Goal: Register for event/course

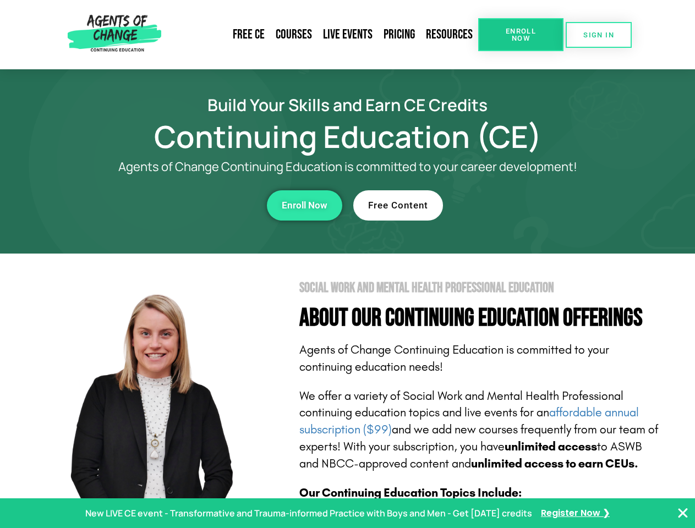
click at [347, 264] on section "Social Work and Mental Health Professional Education About Our Continuing Educa…" at bounding box center [347, 485] width 695 height 462
click at [449, 35] on link "Resources" at bounding box center [449, 34] width 58 height 25
click at [520, 35] on span "Enroll Now" at bounding box center [521, 35] width 50 height 14
click at [599, 35] on span "SIGN IN" at bounding box center [598, 34] width 31 height 7
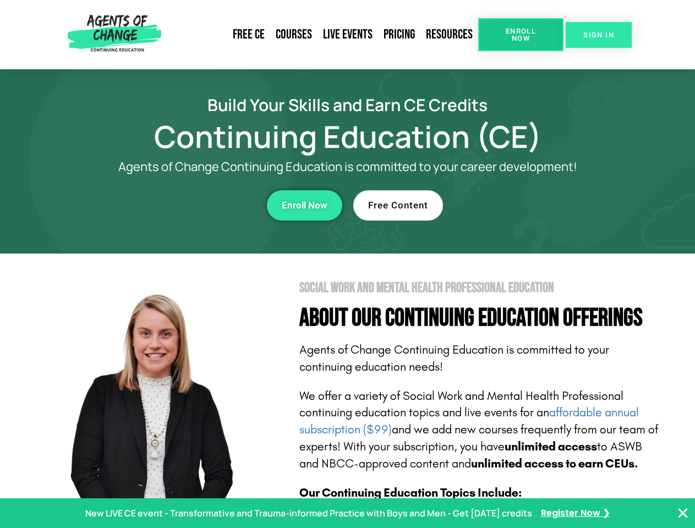
click at [599, 35] on span "SIGN IN" at bounding box center [598, 34] width 31 height 7
click at [191, 205] on div "Enroll Now" at bounding box center [191, 205] width 303 height 30
click at [304, 205] on span "Enroll Now" at bounding box center [305, 205] width 46 height 9
